Goal: Navigation & Orientation: Find specific page/section

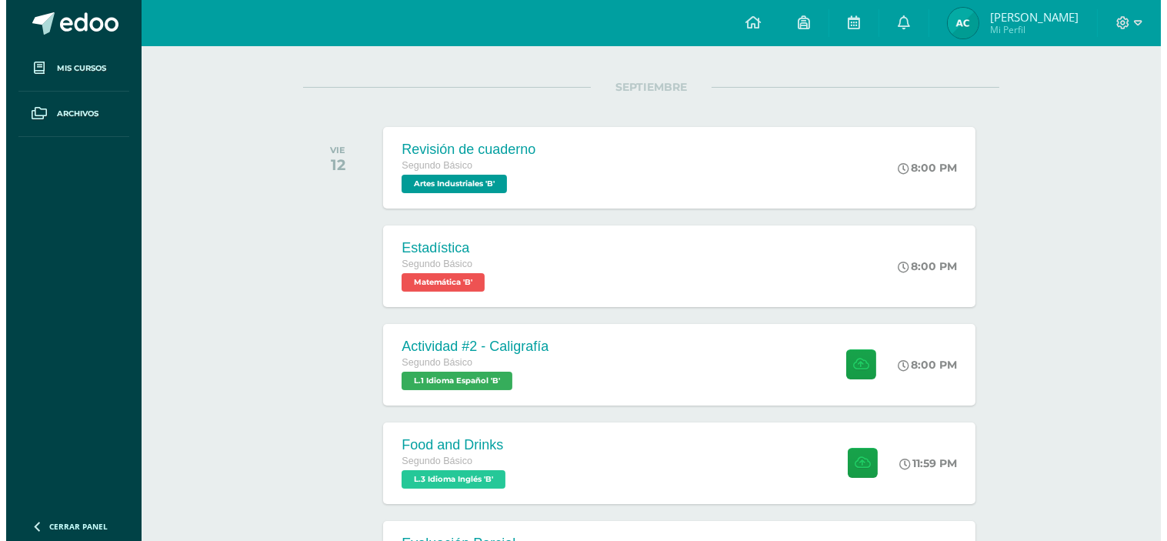
scroll to position [178, 0]
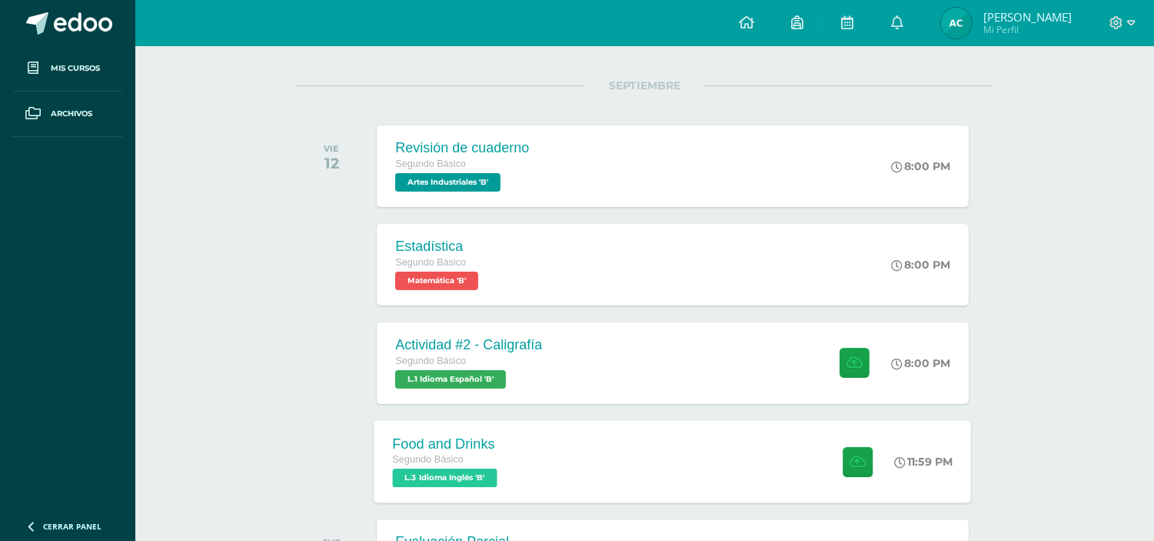
click at [423, 442] on div "Food and Drinks" at bounding box center [447, 443] width 108 height 16
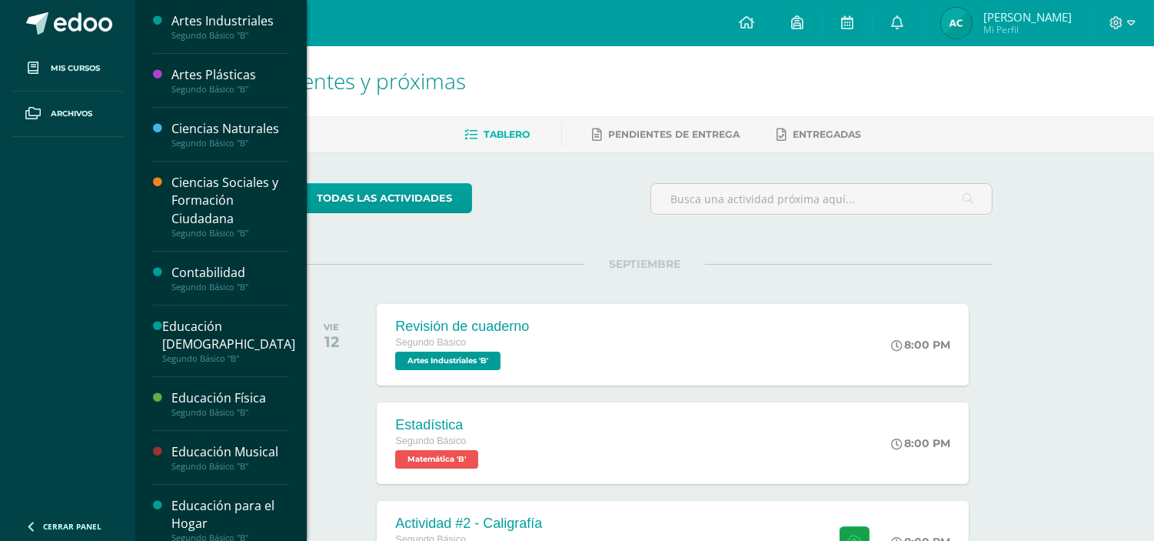
click at [185, 455] on div "Educación Musical" at bounding box center [230, 452] width 117 height 18
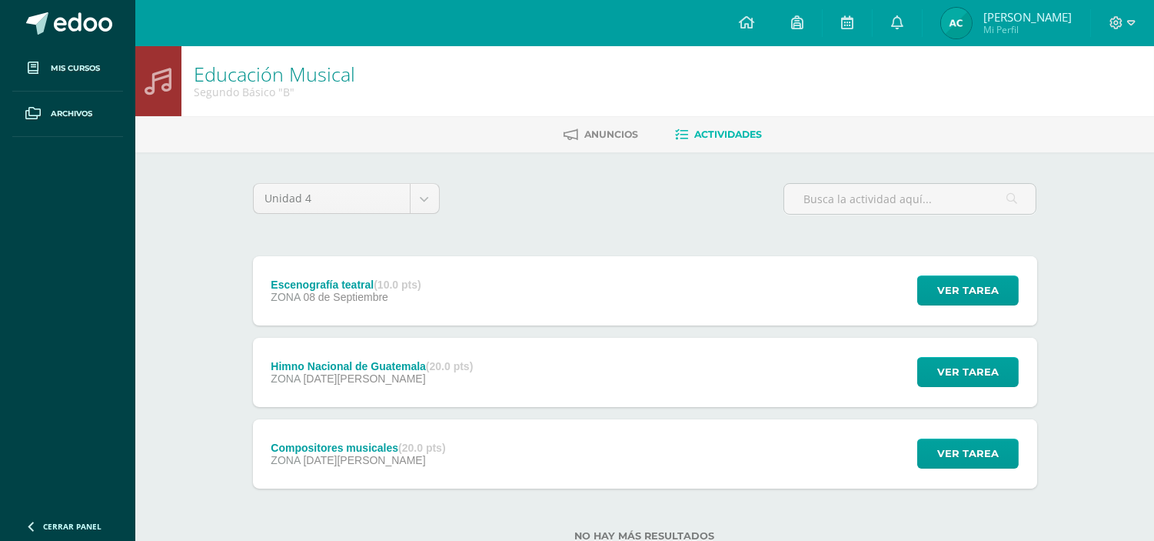
click at [338, 303] on div "Escenografía teatral (10.0 pts) ZONA [DATE]" at bounding box center [346, 290] width 187 height 69
